Goal: Information Seeking & Learning: Learn about a topic

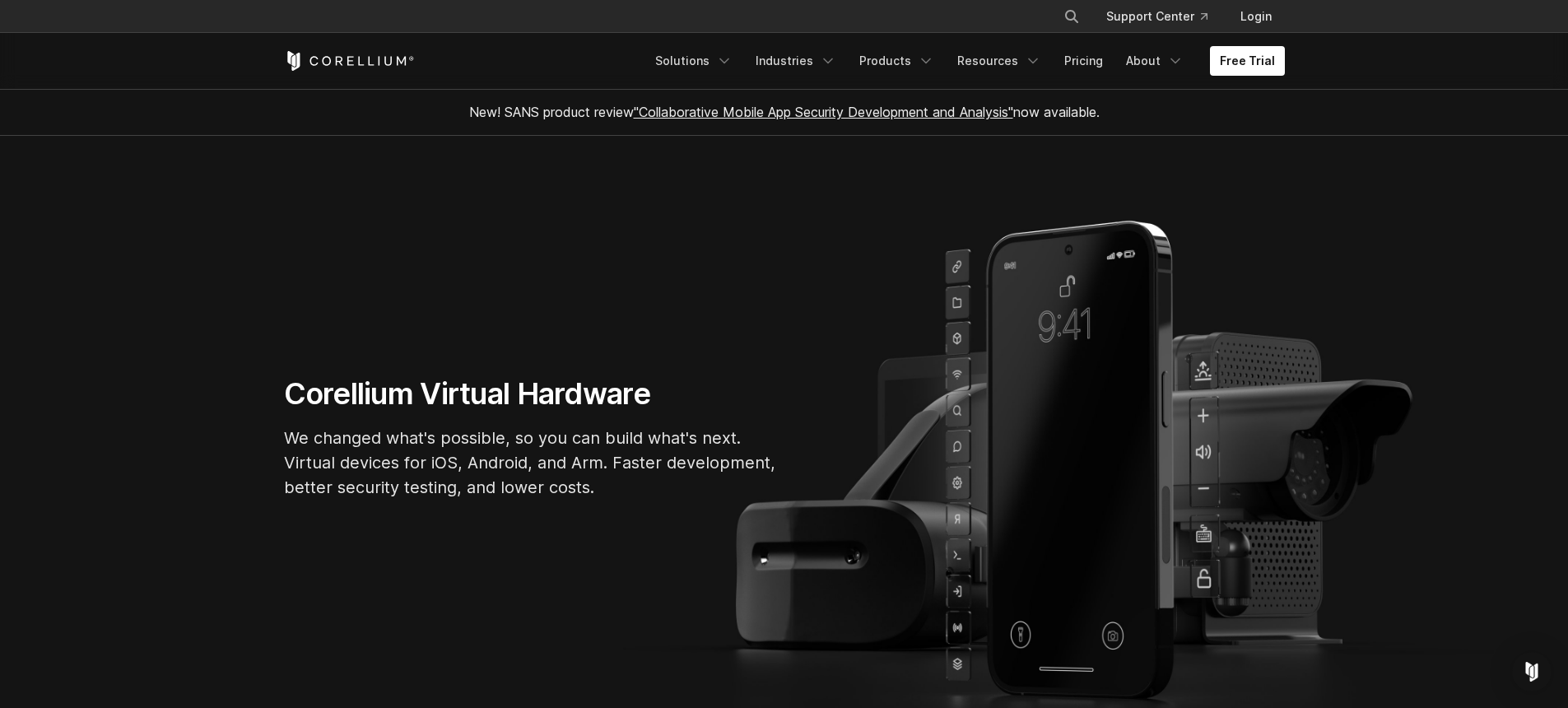
click at [603, 352] on section "Corellium Virtual Hardware We changed what's possible, so you can build what's …" at bounding box center [784, 444] width 1568 height 616
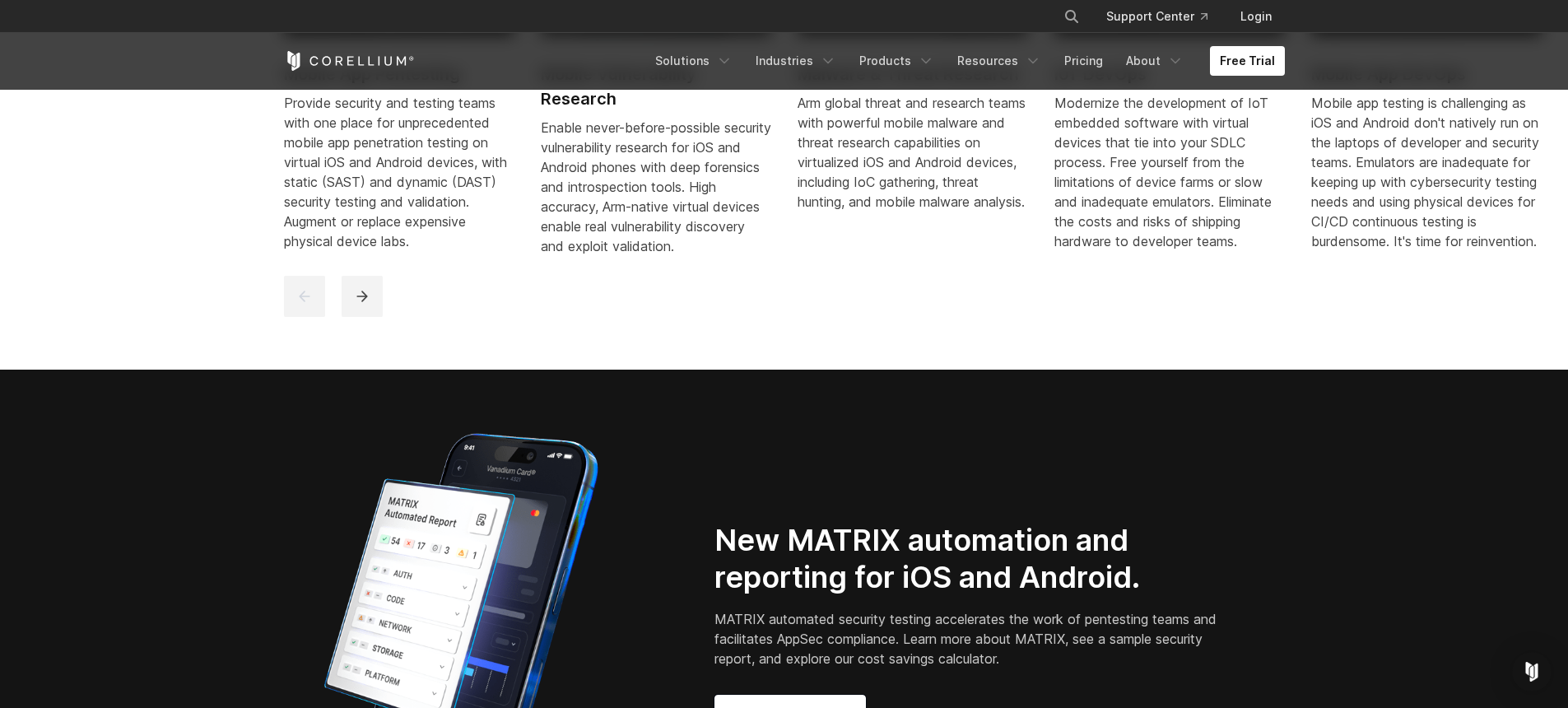
scroll to position [1285, 0]
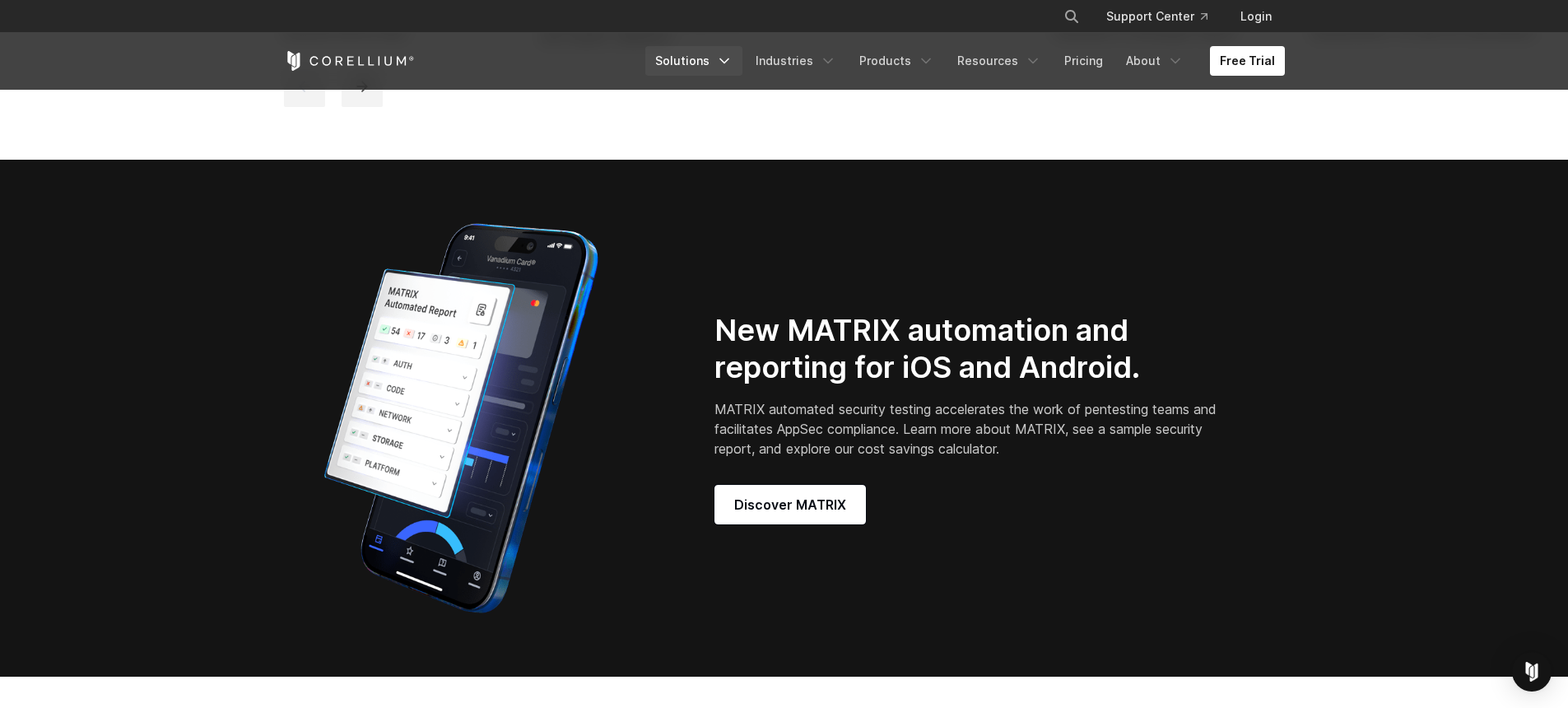
click at [712, 66] on link "Solutions" at bounding box center [693, 60] width 97 height 30
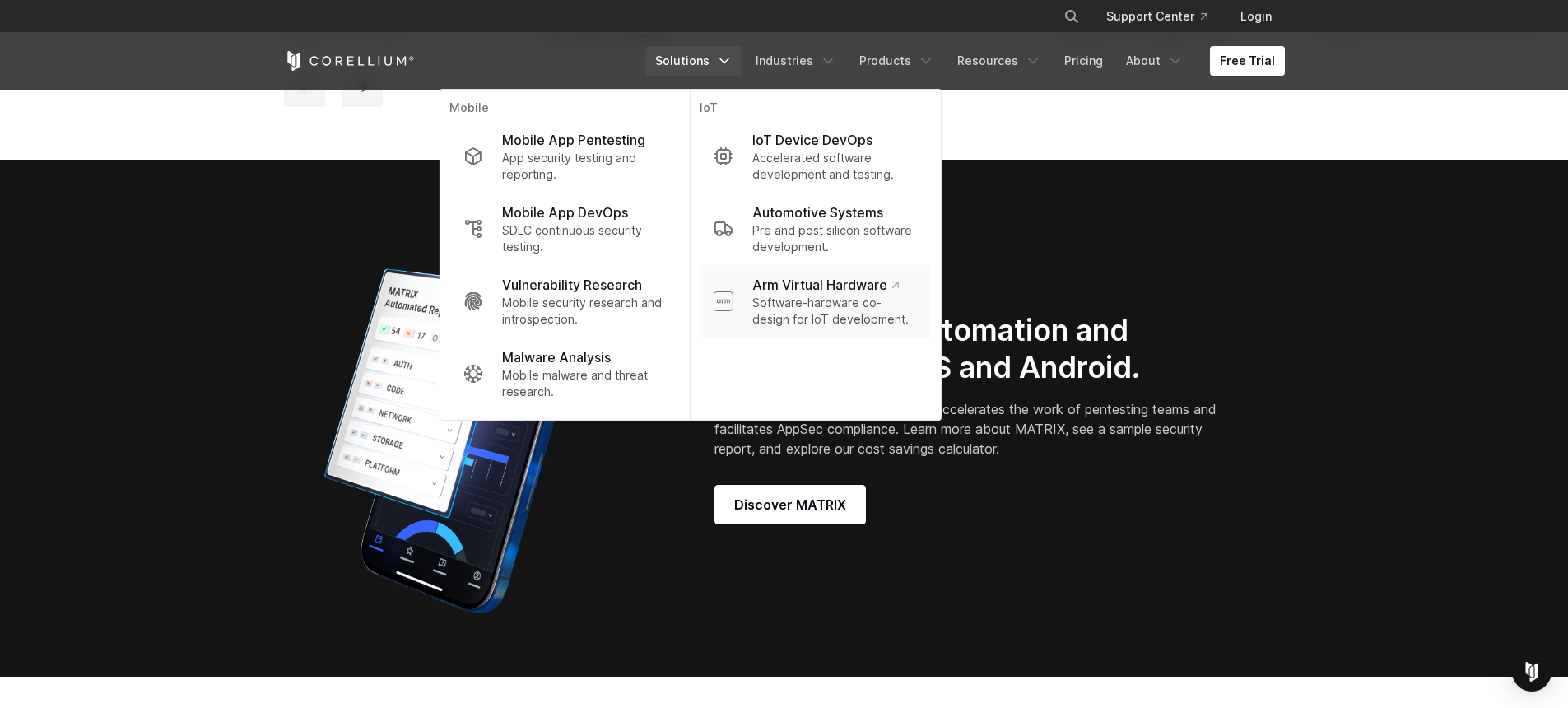
click at [843, 295] on p "Software-hardware co-design for IoT development." at bounding box center [834, 311] width 165 height 33
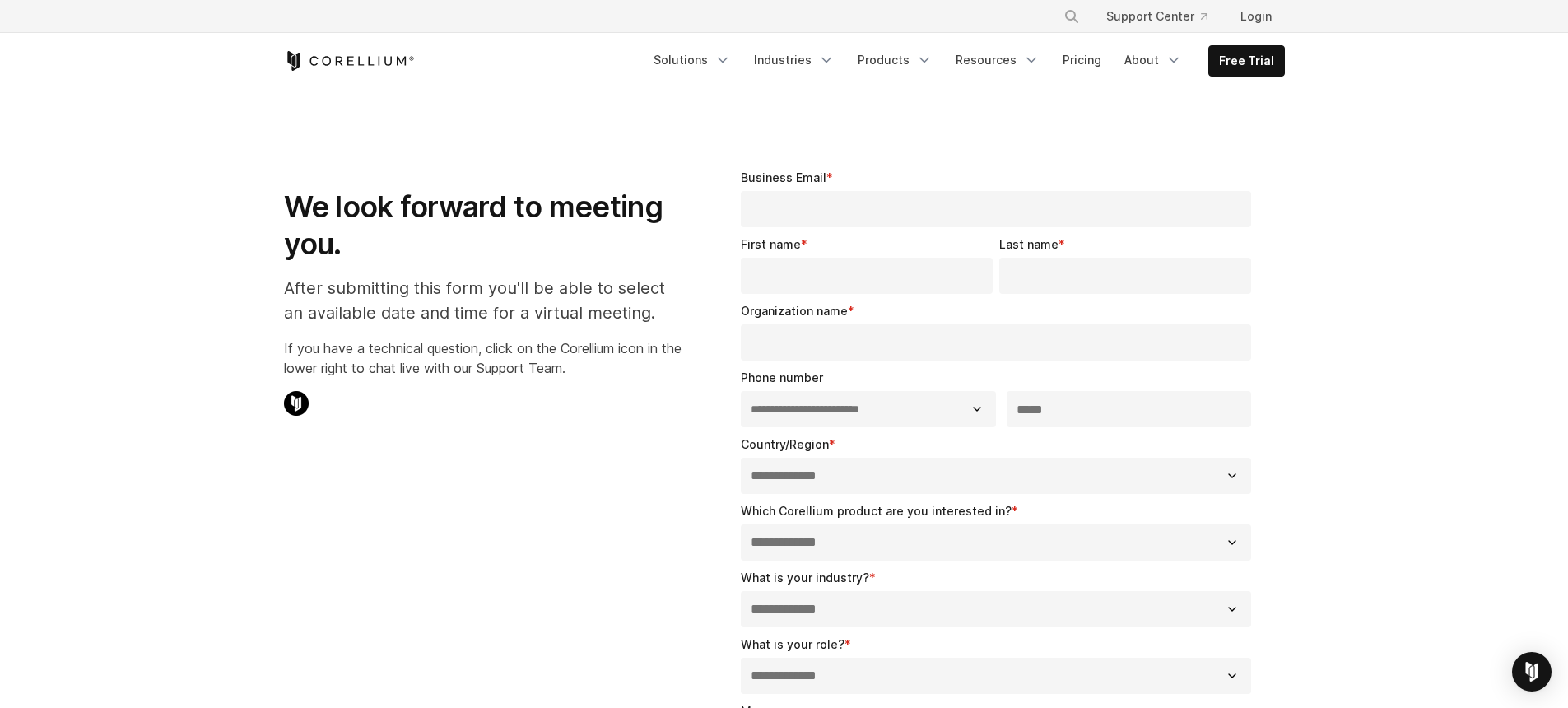
select select "**"
click at [1257, 19] on link "Login" at bounding box center [1256, 16] width 58 height 30
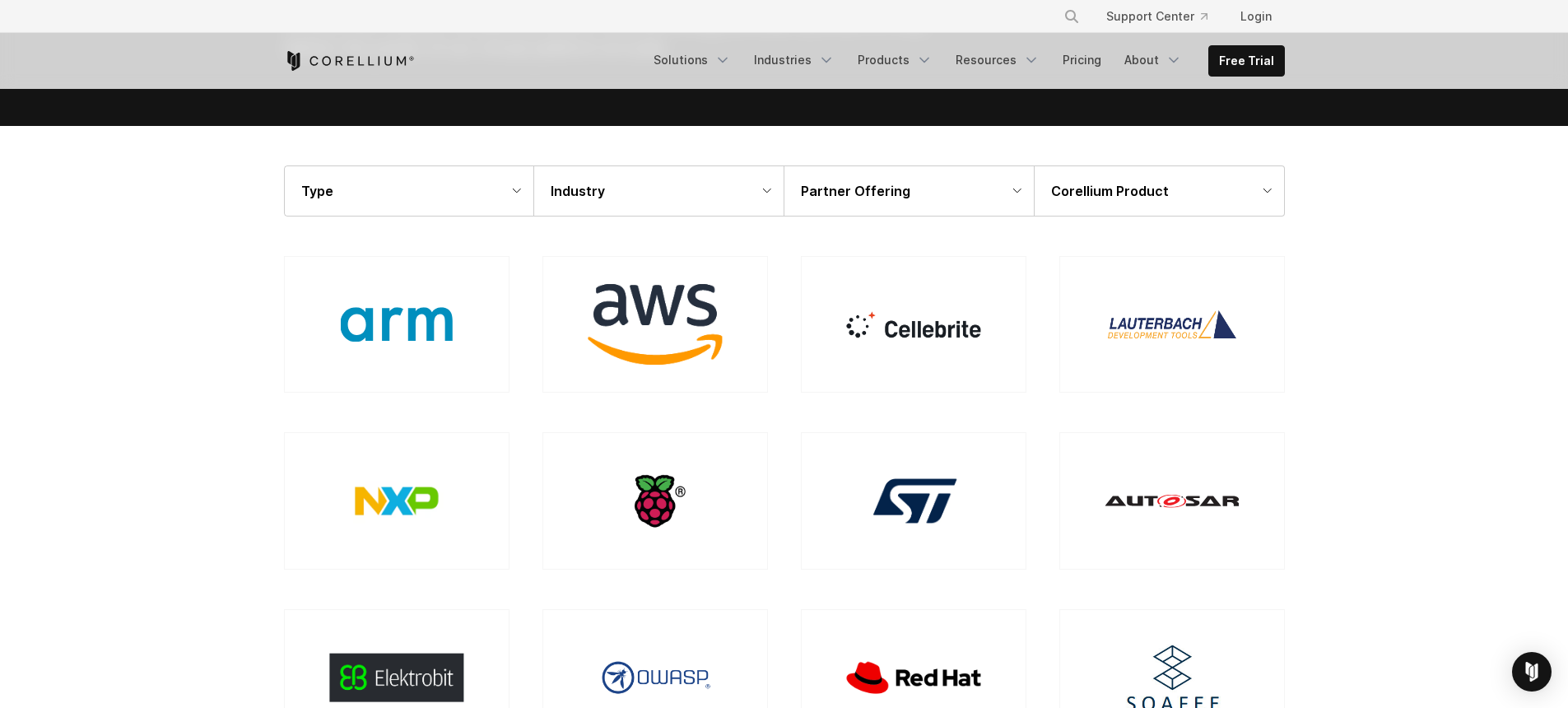
scroll to position [296, 0]
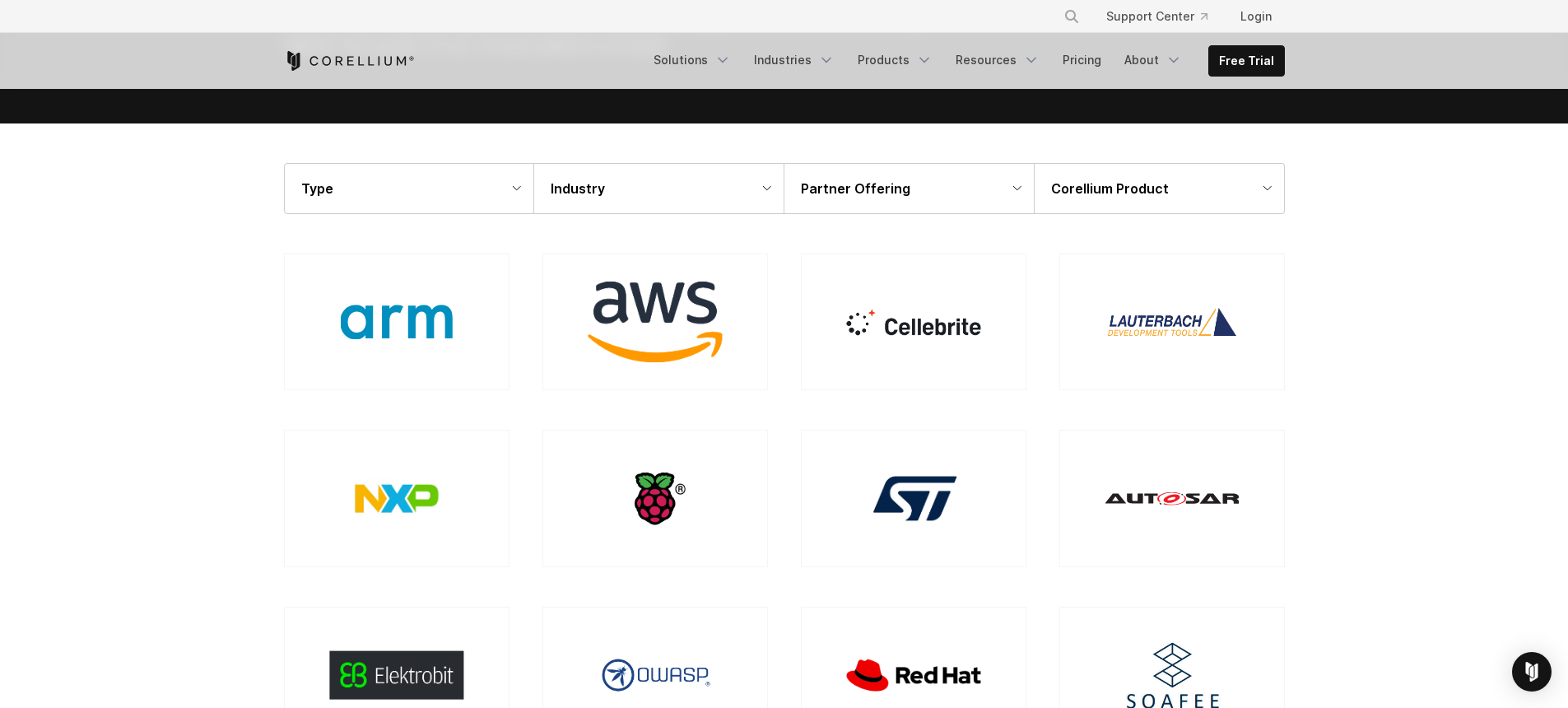
click at [433, 317] on img at bounding box center [396, 321] width 112 height 34
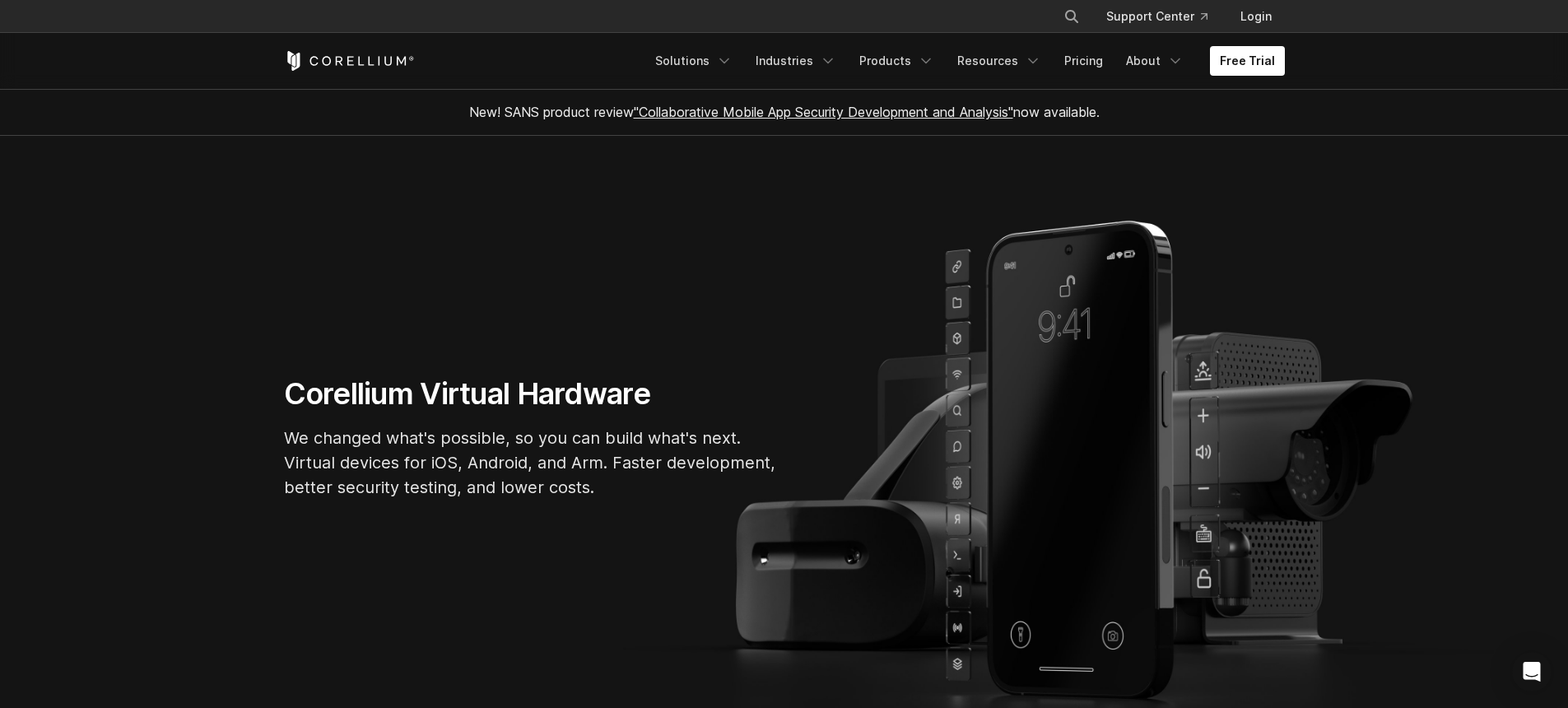
click at [778, 109] on link ""Collaborative Mobile App Security Development and Analysis"" at bounding box center [824, 111] width 380 height 16
click at [692, 64] on link "Solutions" at bounding box center [693, 60] width 97 height 30
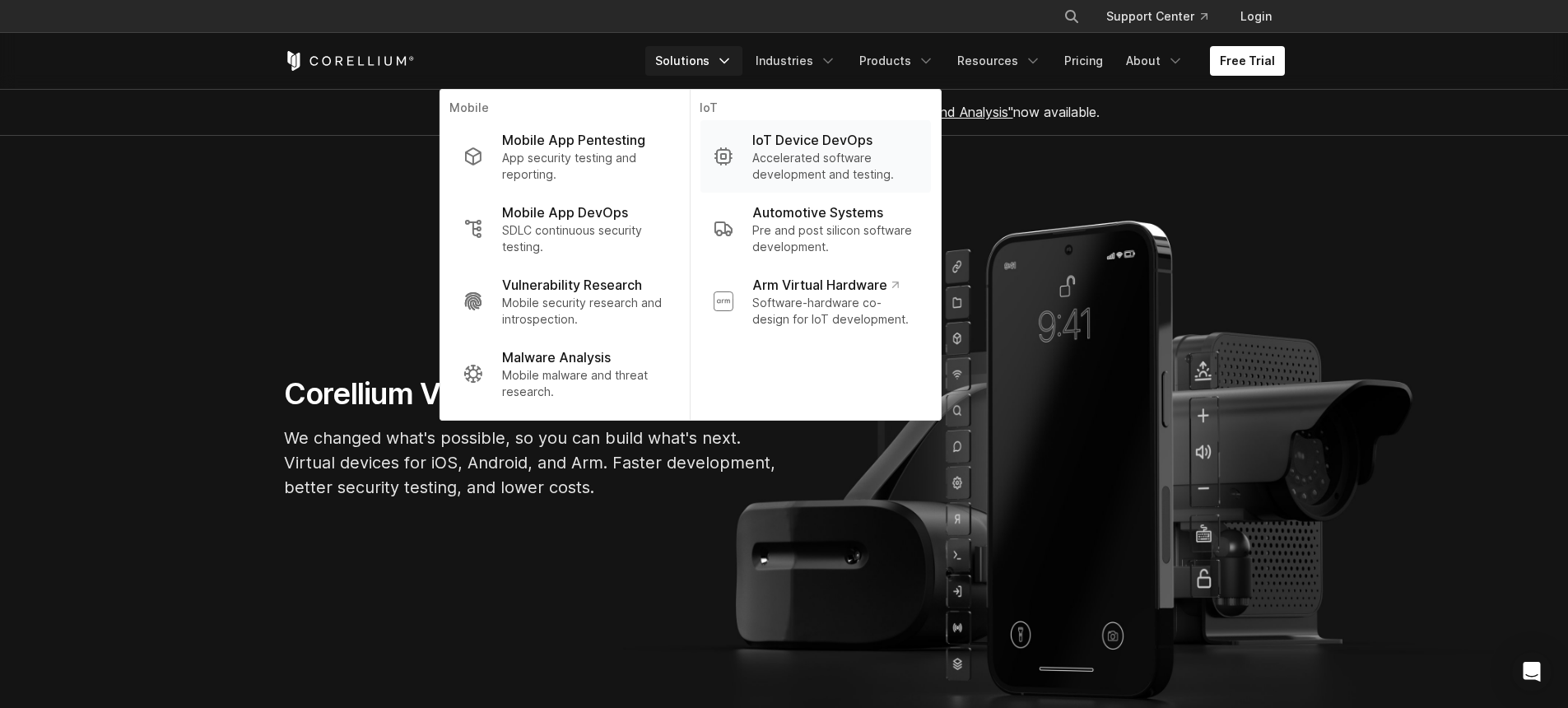
click at [837, 153] on p "Accelerated software development and testing." at bounding box center [834, 166] width 165 height 33
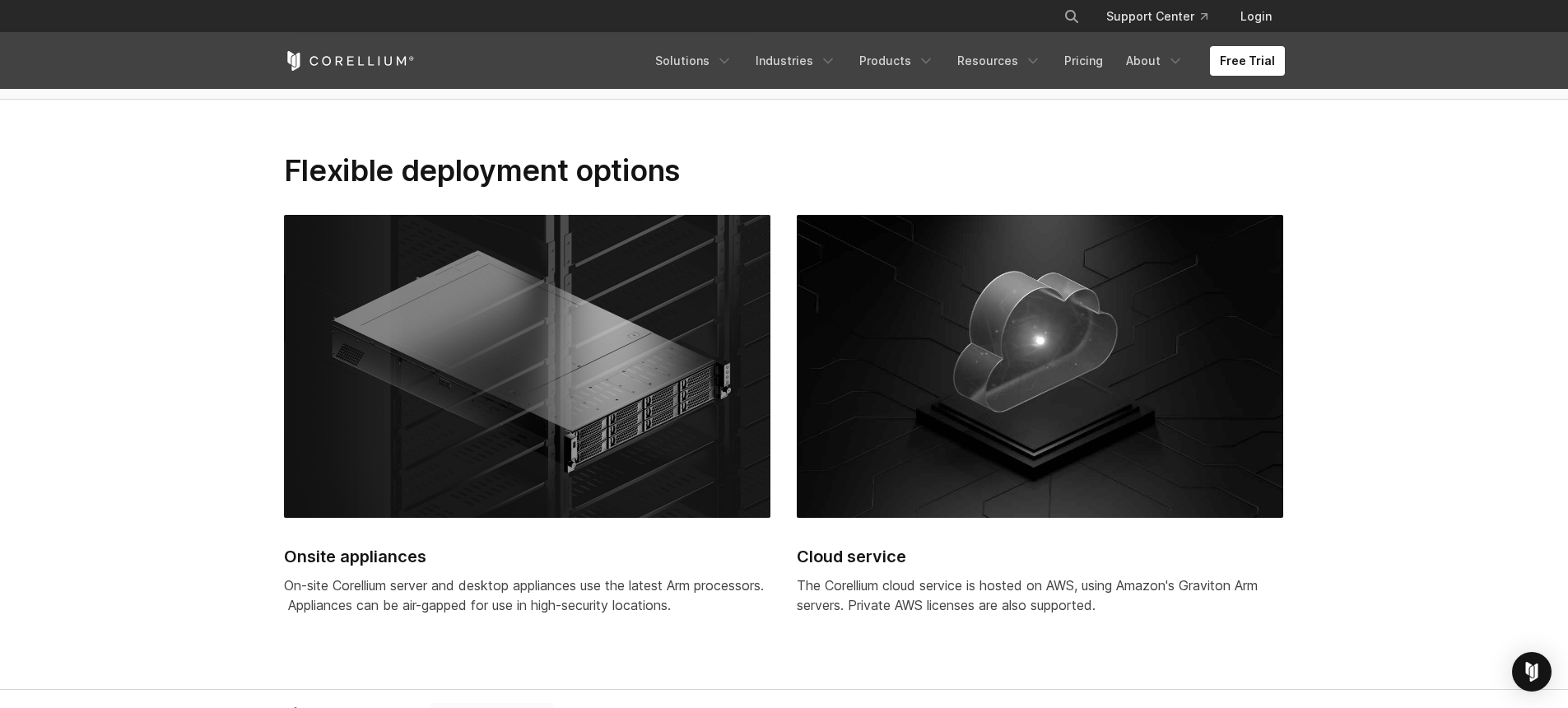
scroll to position [3952, 0]
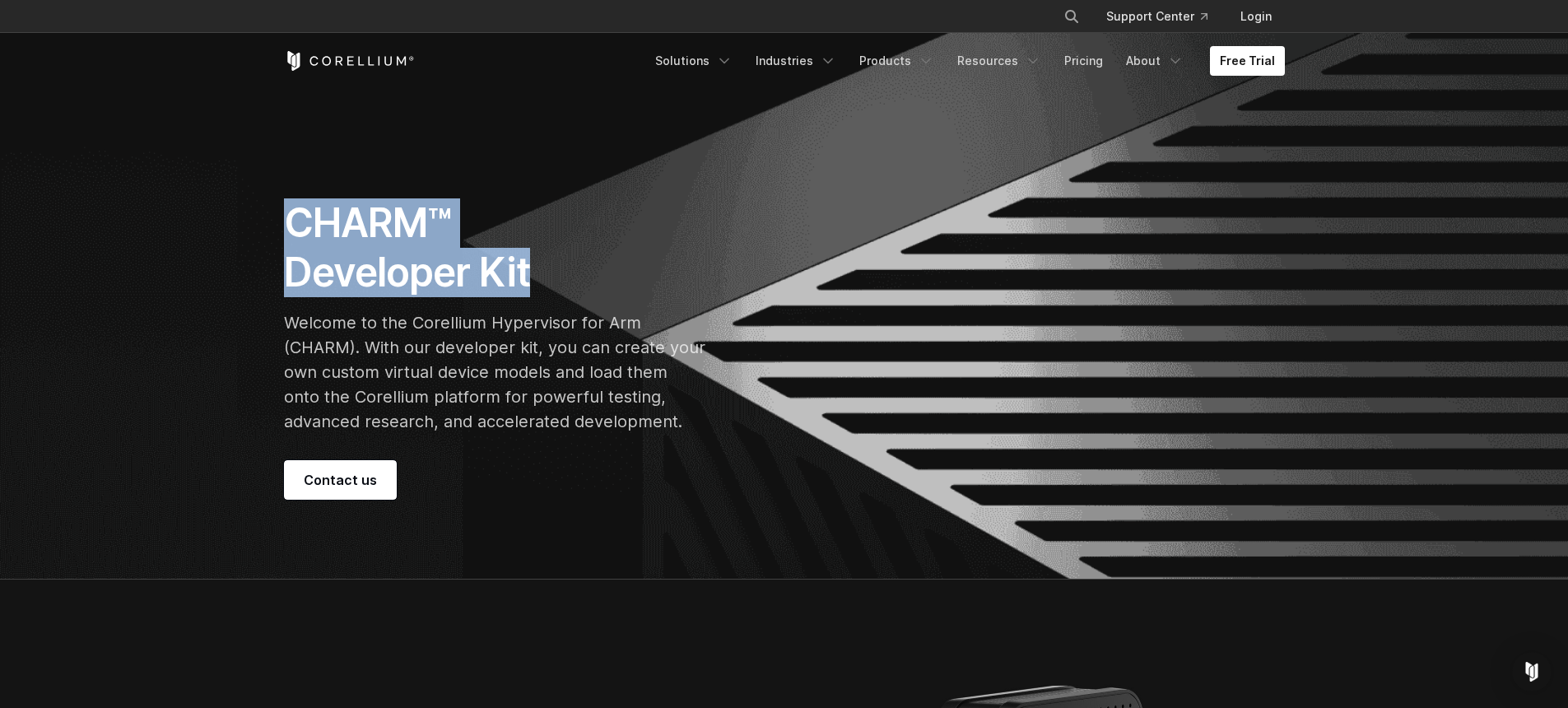
drag, startPoint x: 272, startPoint y: 205, endPoint x: 558, endPoint y: 271, distance: 293.5
click at [558, 271] on div "CHARM™ Developer Kit Welcome to the Corellium Hypervisor for Arm (CHARM). With …" at bounding box center [526, 349] width 517 height 301
copy h1 "CHARM™ Developer Kit"
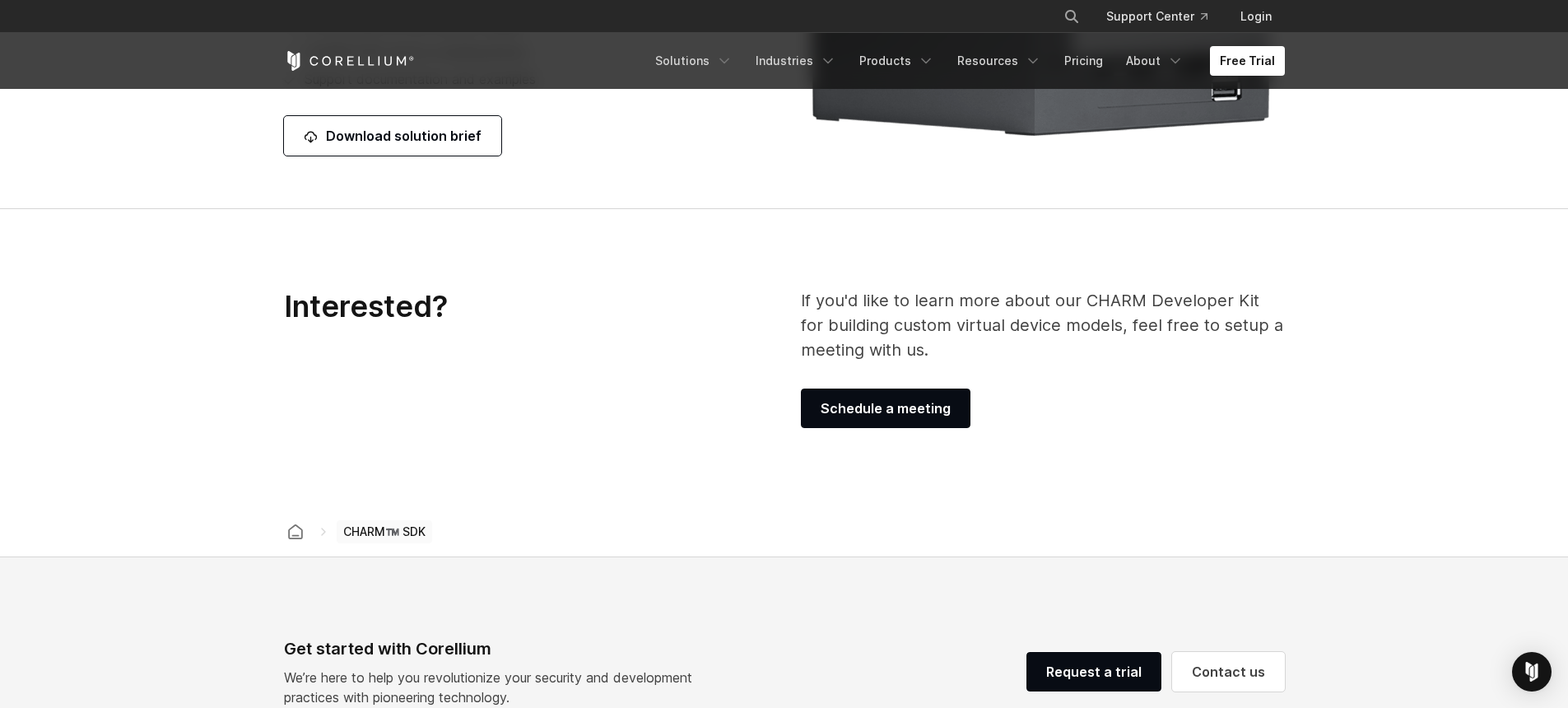
scroll to position [2668, 0]
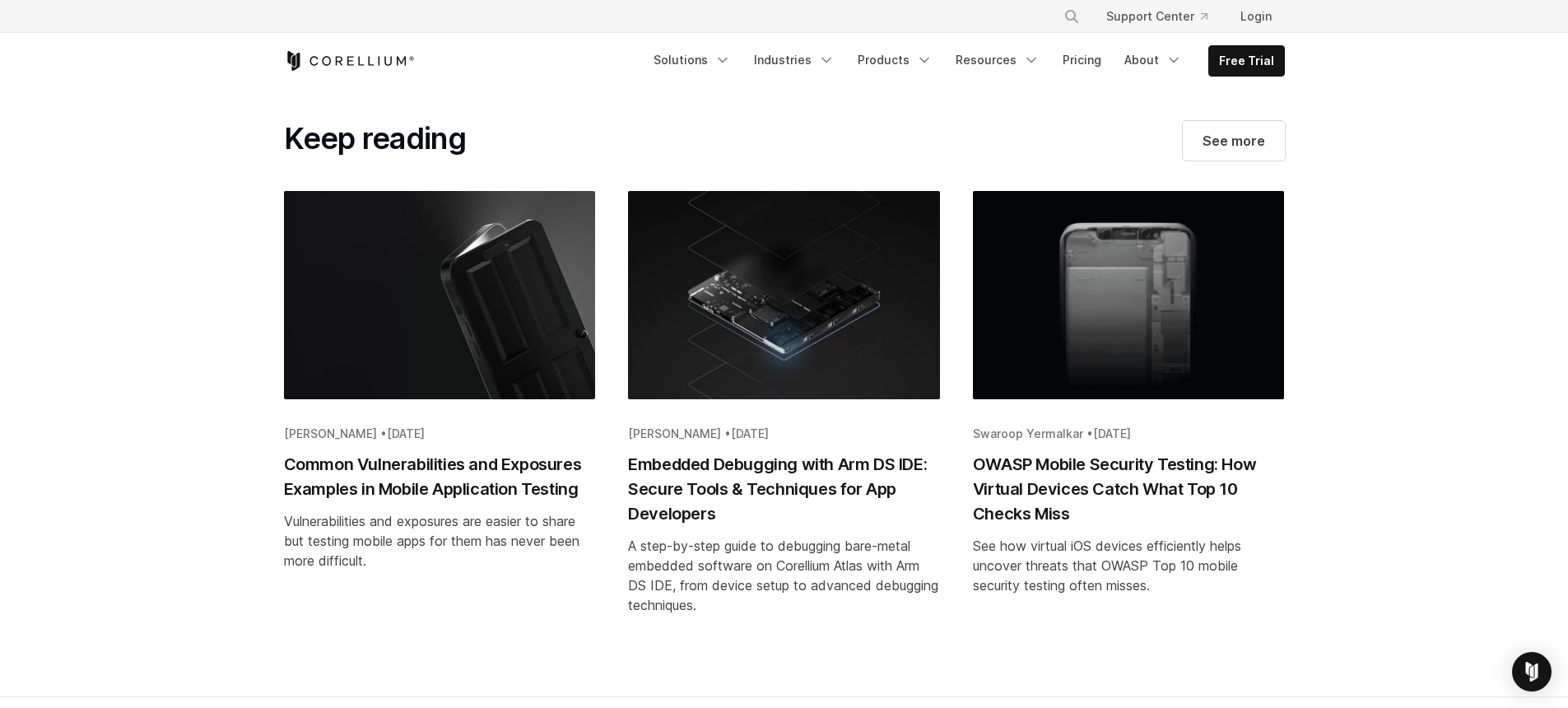
scroll to position [2866, 0]
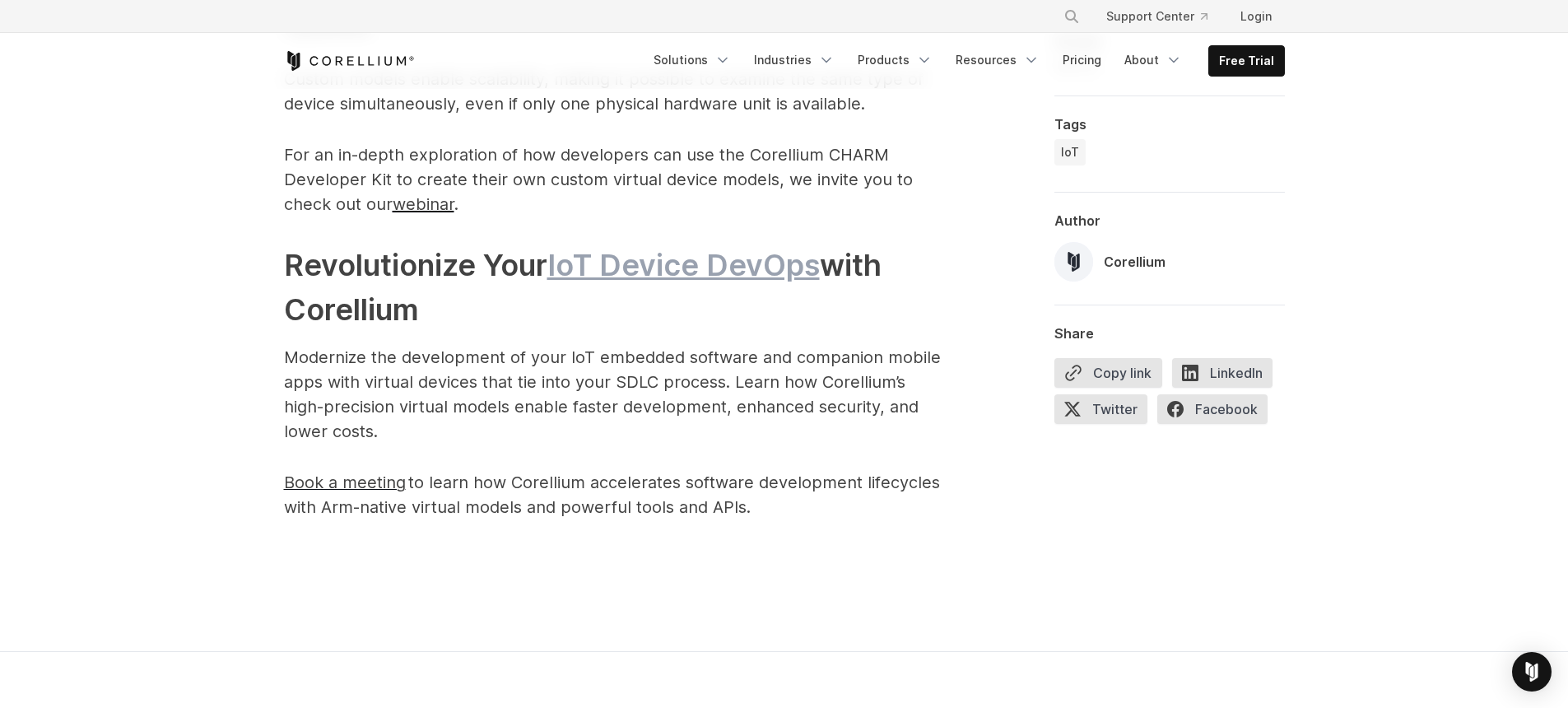
click at [688, 264] on link "IoT Device DevOps" at bounding box center [684, 265] width 272 height 36
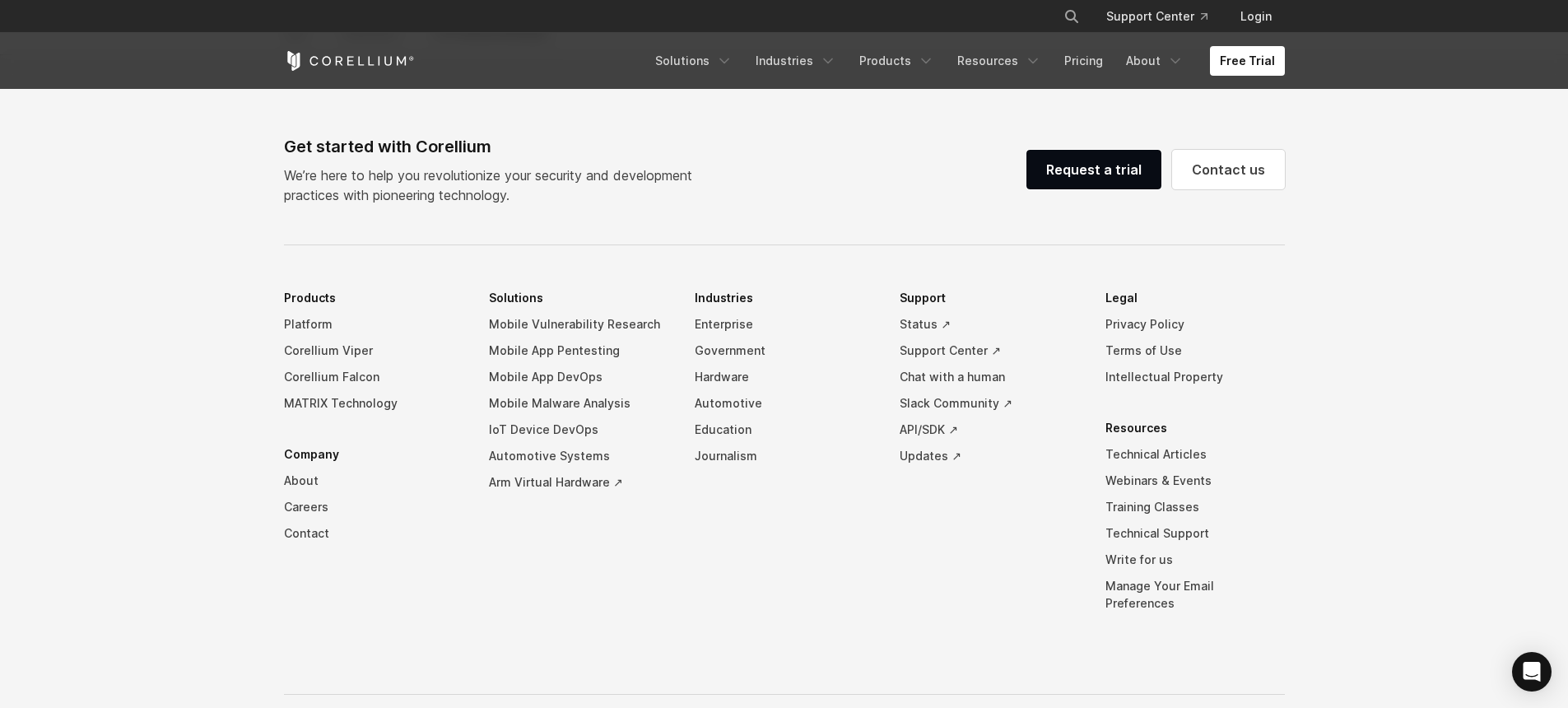
scroll to position [4643, 0]
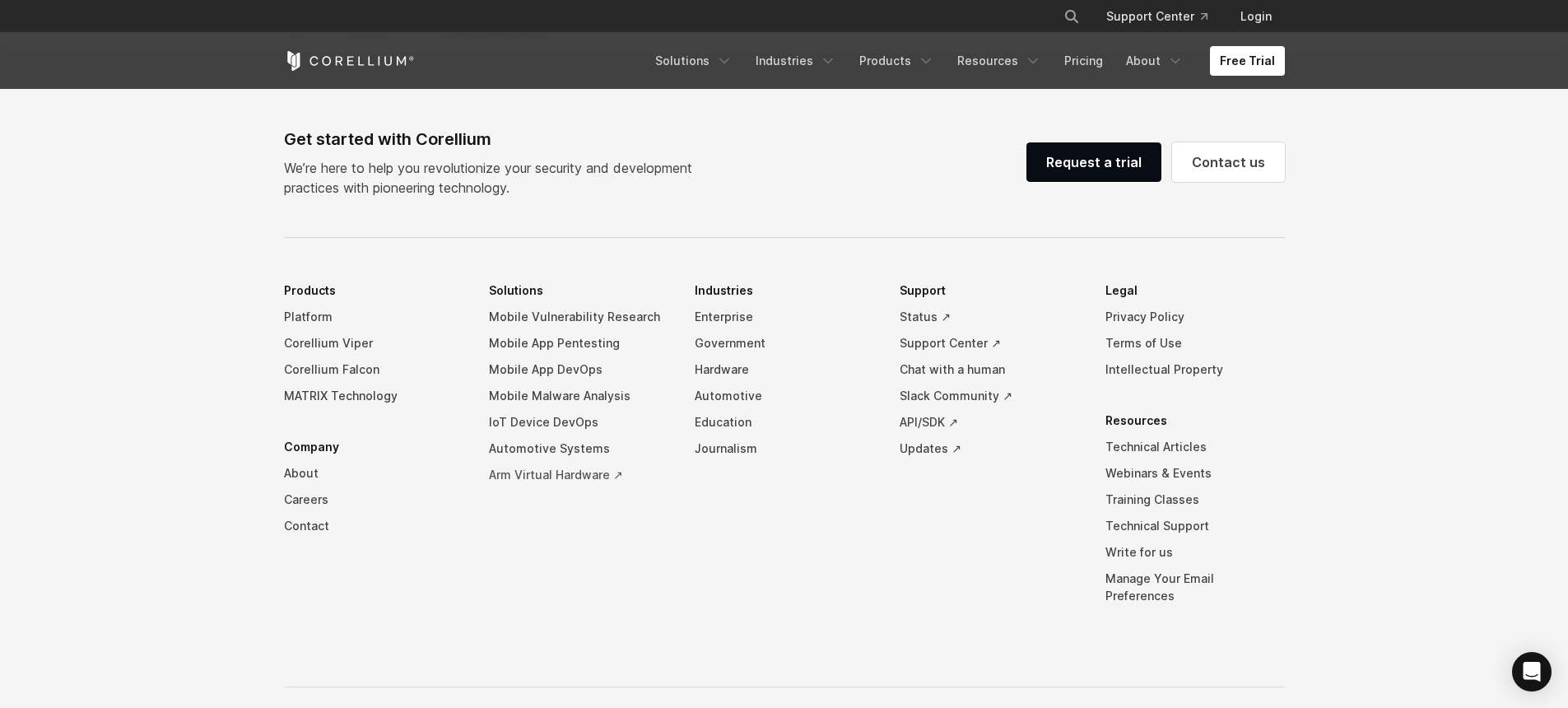
click at [531, 488] on link "Arm Virtual Hardware ↗" at bounding box center [578, 474] width 179 height 26
